Goal: Ask a question

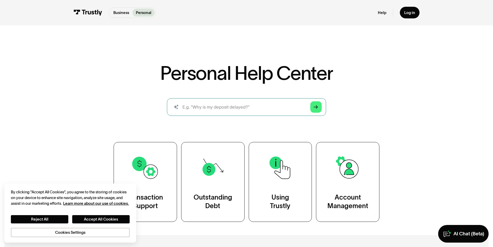
scroll to position [26, 0]
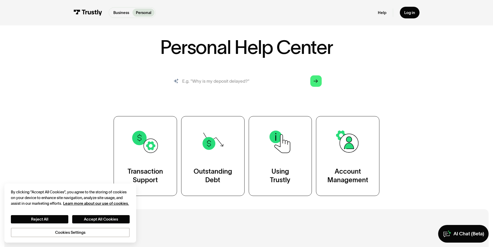
click at [263, 82] on input "search" at bounding box center [246, 81] width 159 height 18
type input "hello i would like my payment to come faster"
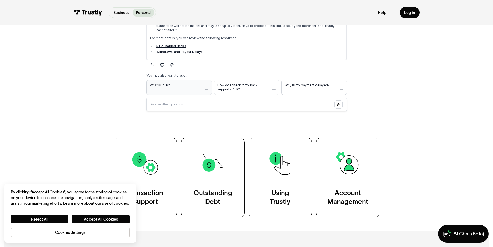
scroll to position [155, 0]
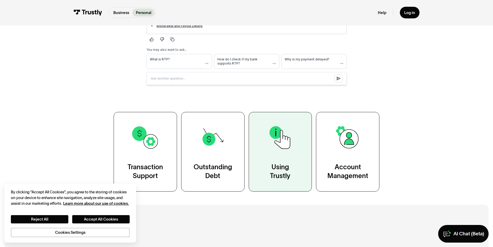
click at [280, 146] on img at bounding box center [280, 137] width 28 height 28
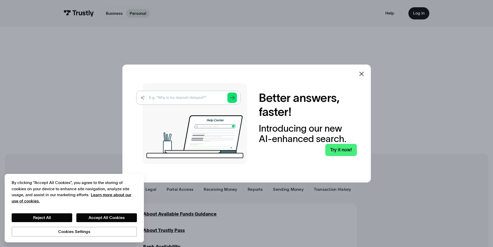
click at [363, 75] on icon at bounding box center [361, 74] width 6 height 6
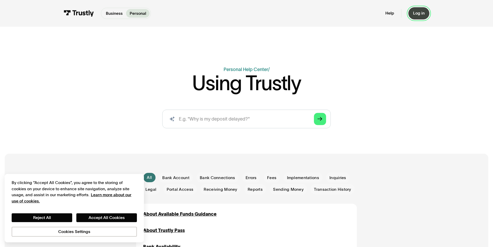
click at [419, 11] on div "Log in" at bounding box center [419, 13] width 12 height 5
